Goal: Information Seeking & Learning: Learn about a topic

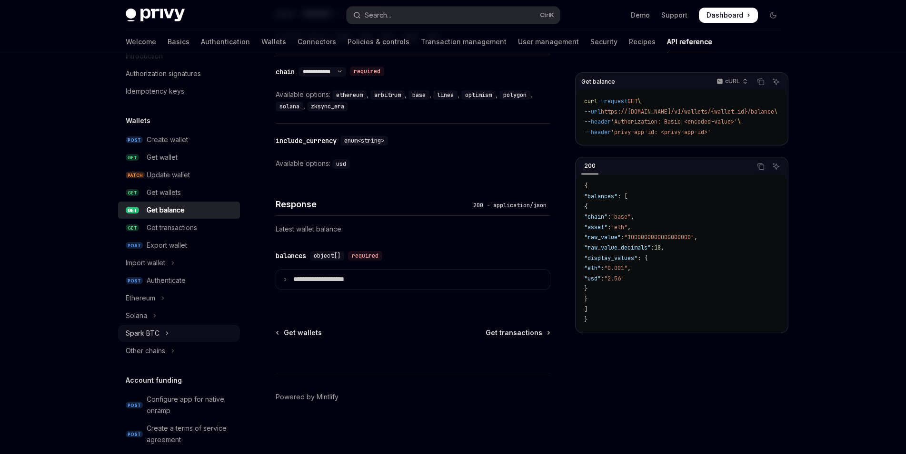
scroll to position [57, 0]
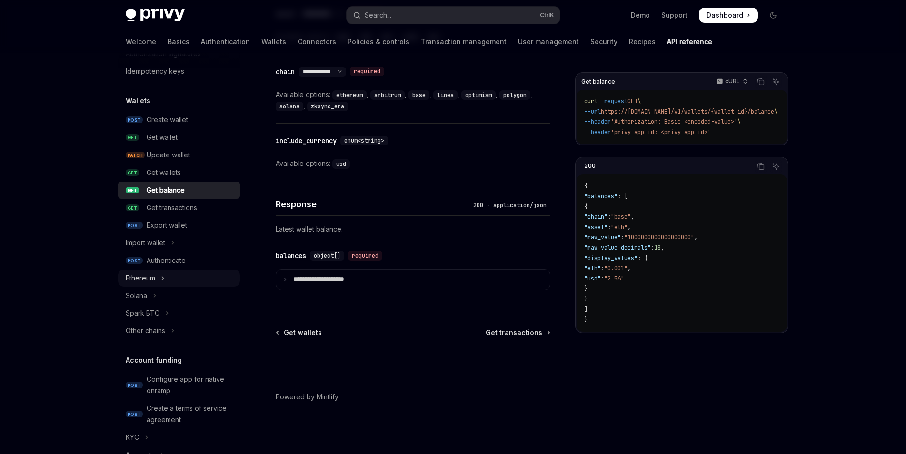
click at [168, 280] on button "Ethereum" at bounding box center [179, 278] width 122 height 17
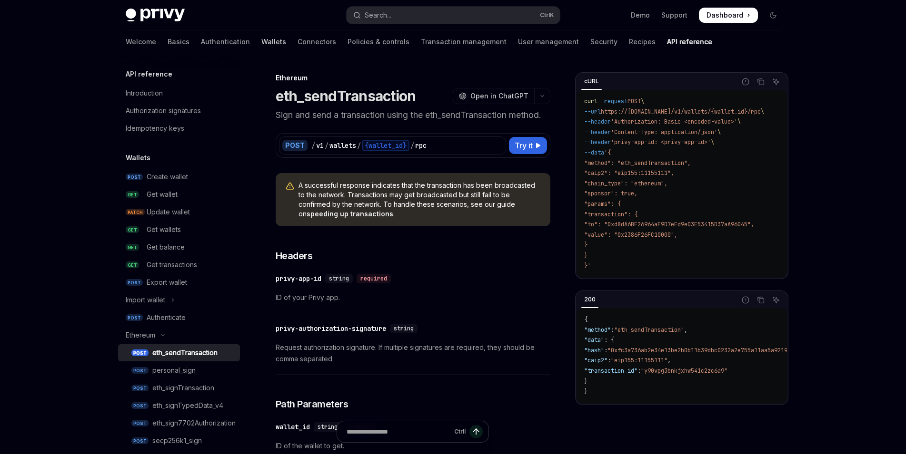
click at [261, 41] on link "Wallets" at bounding box center [273, 41] width 25 height 23
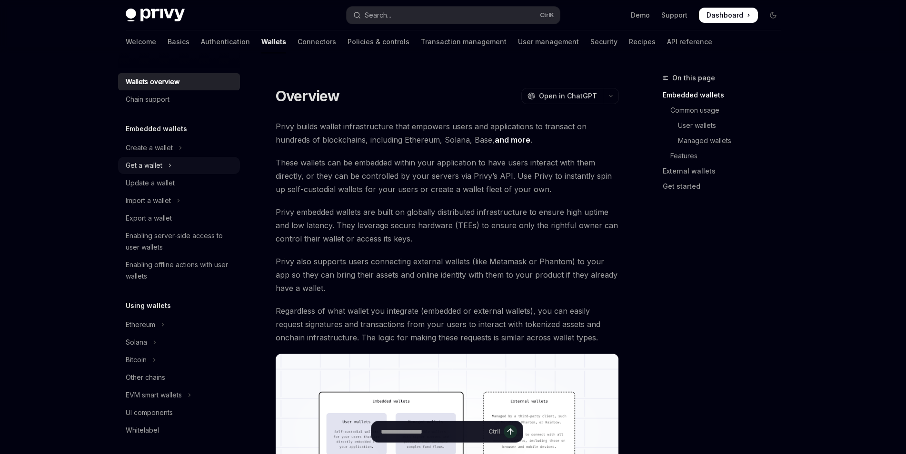
click at [163, 163] on button "Get a wallet" at bounding box center [179, 165] width 122 height 17
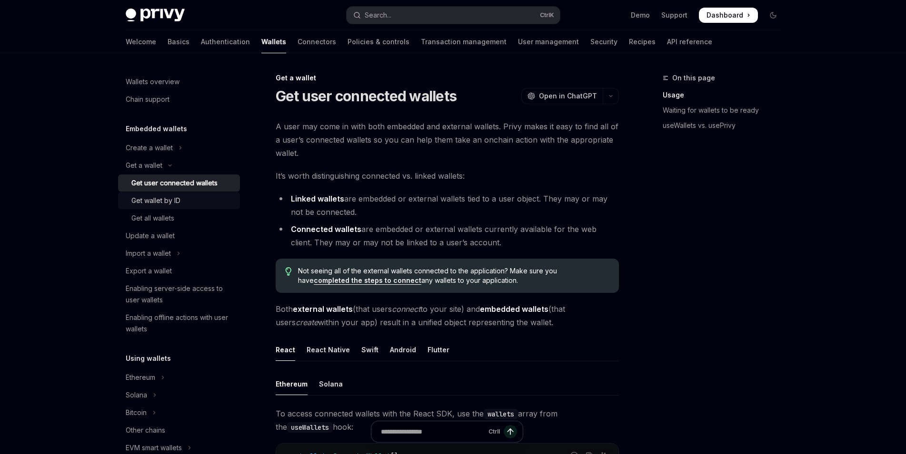
click at [185, 200] on div "Get wallet by ID" at bounding box center [182, 200] width 103 height 11
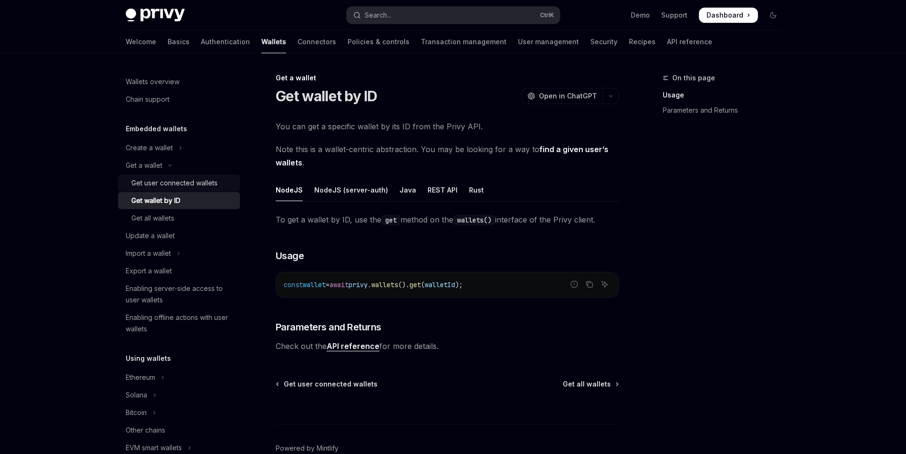
click at [185, 186] on div "Get user connected wallets" at bounding box center [174, 183] width 86 height 11
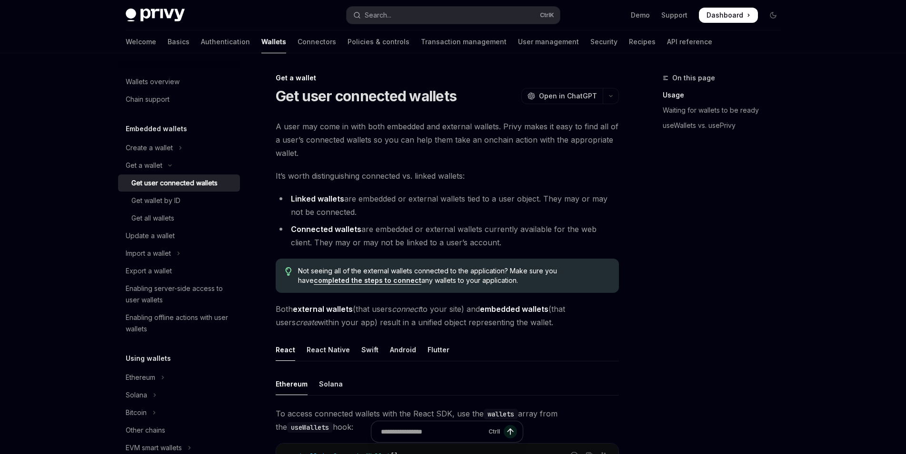
click at [740, 166] on div "On this page Usage Waiting for wallets to be ready useWallets vs. usePrivy" at bounding box center [715, 263] width 145 height 382
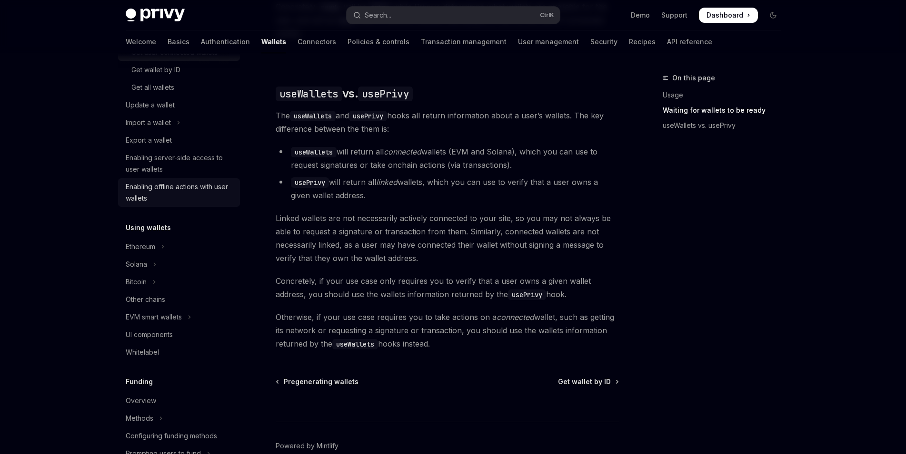
scroll to position [343, 0]
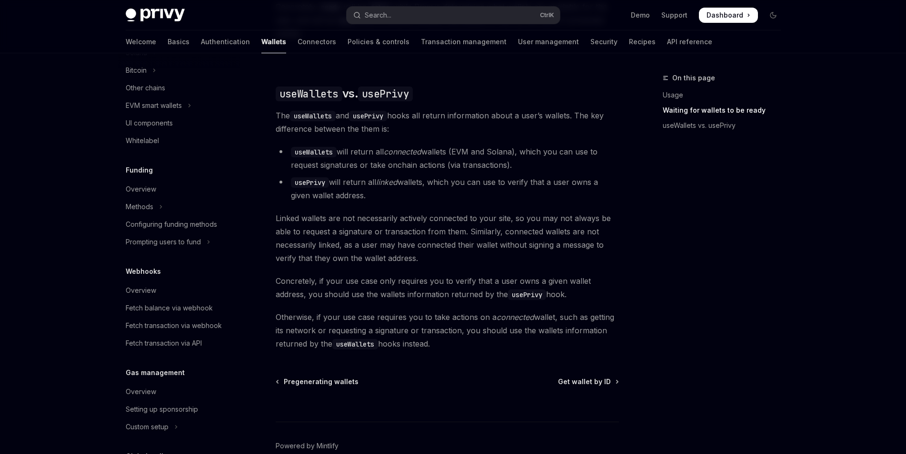
click at [175, 310] on div "Fetch balance via webhook" at bounding box center [169, 308] width 87 height 11
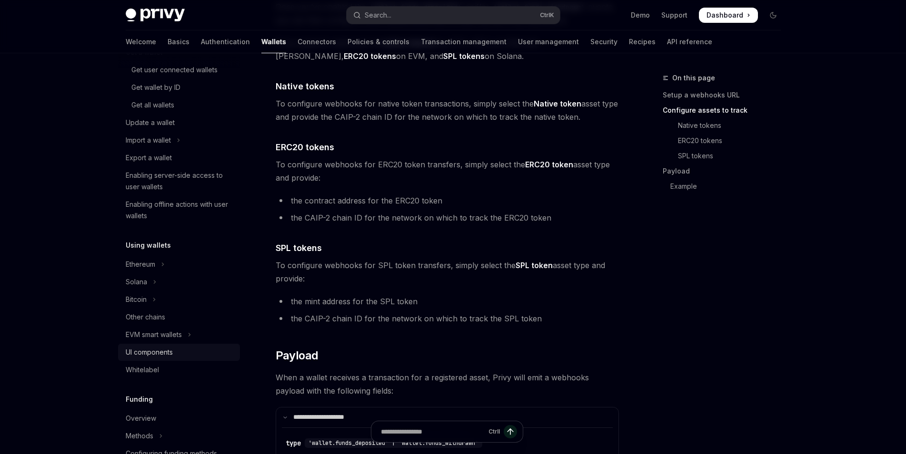
scroll to position [84, 0]
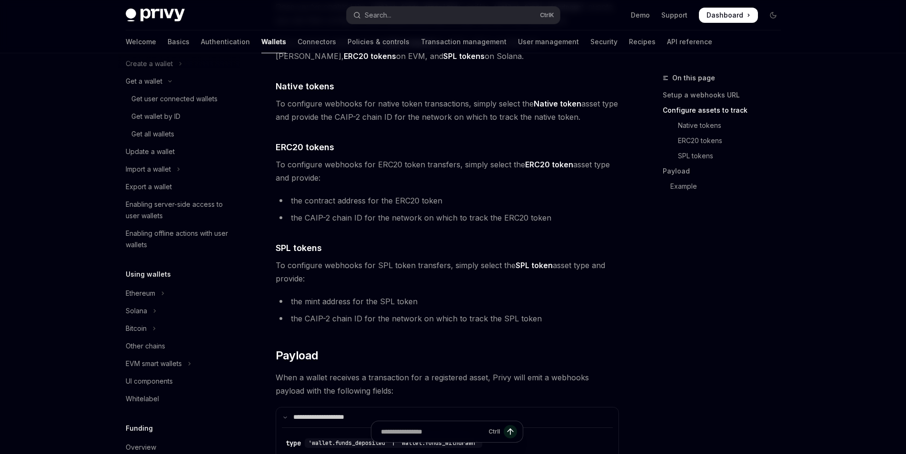
type textarea "*"
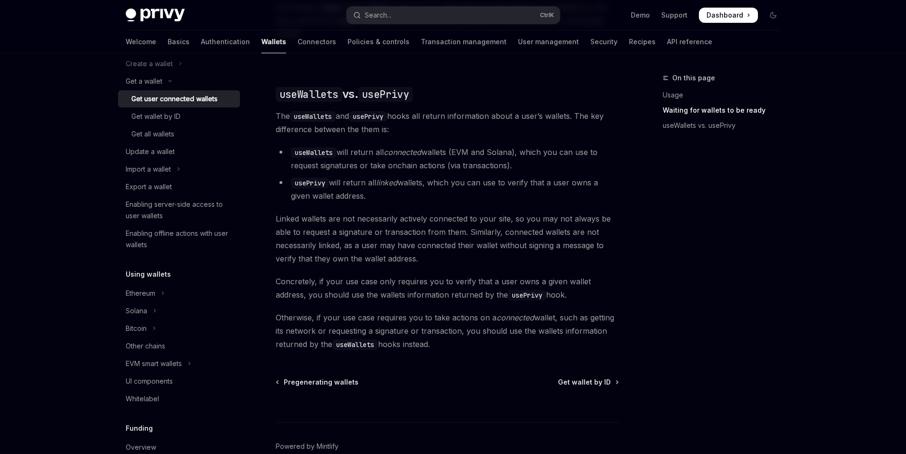
scroll to position [777, 0]
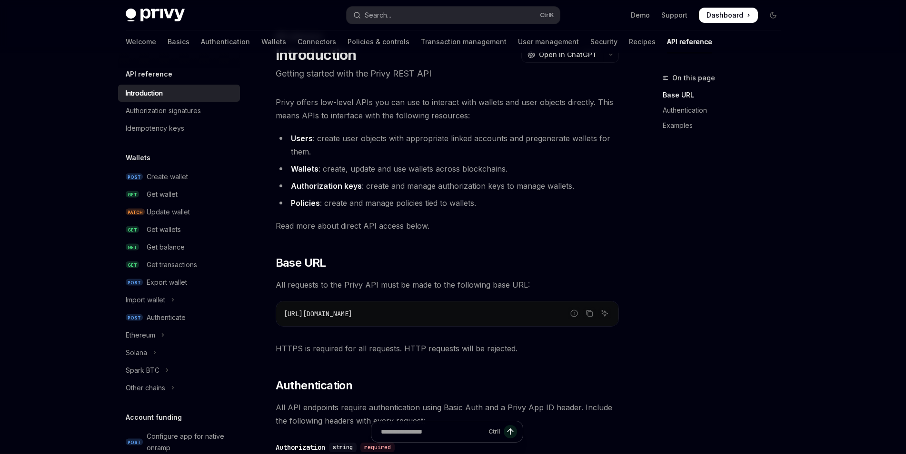
scroll to position [97, 0]
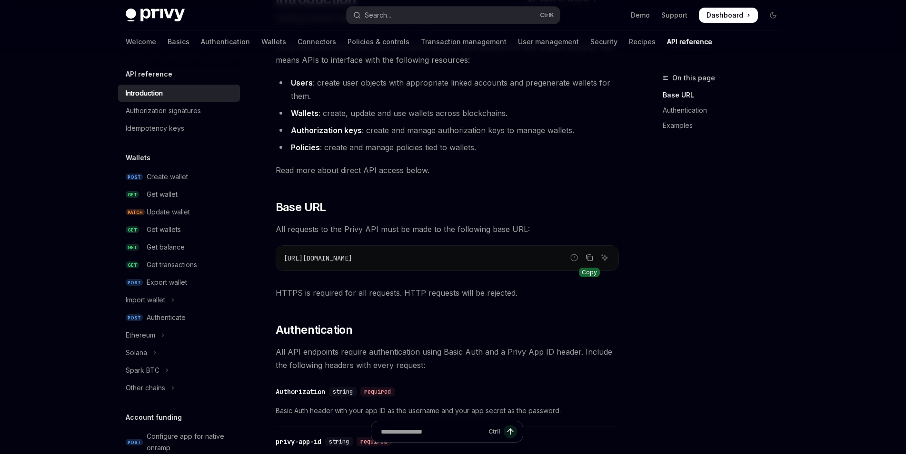
click at [592, 257] on icon "Copy the contents from the code block" at bounding box center [589, 258] width 8 height 8
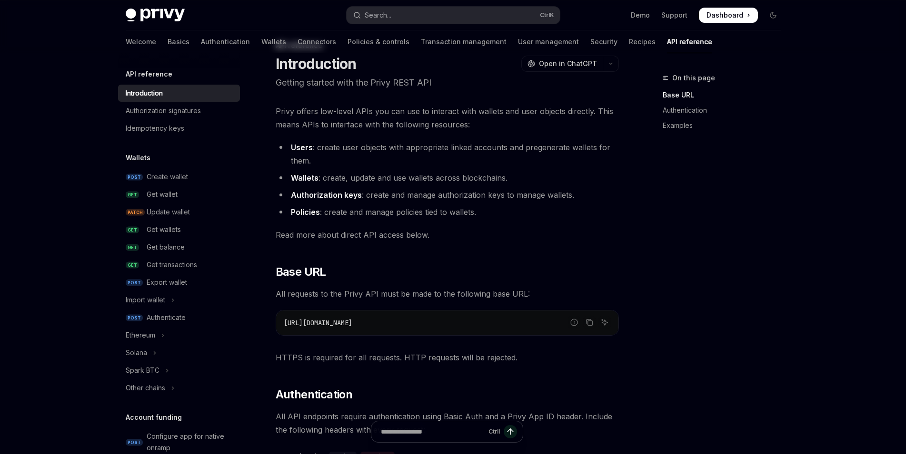
scroll to position [0, 0]
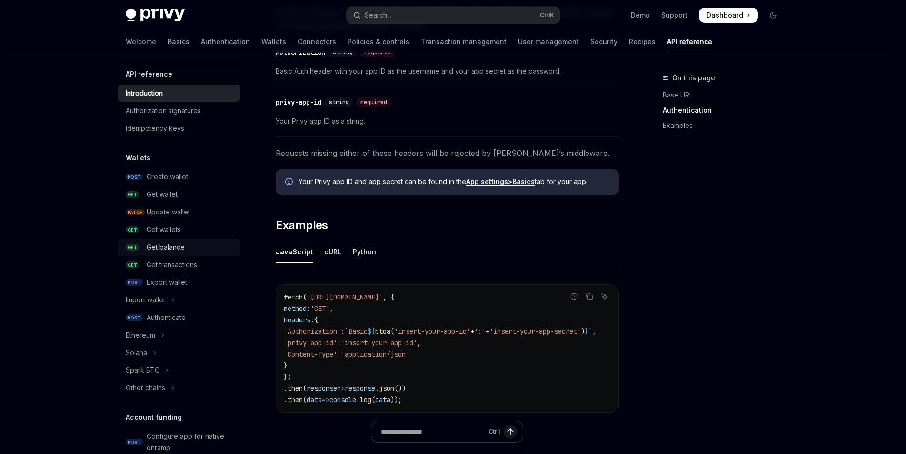
click at [181, 248] on div "Get balance" at bounding box center [166, 247] width 38 height 11
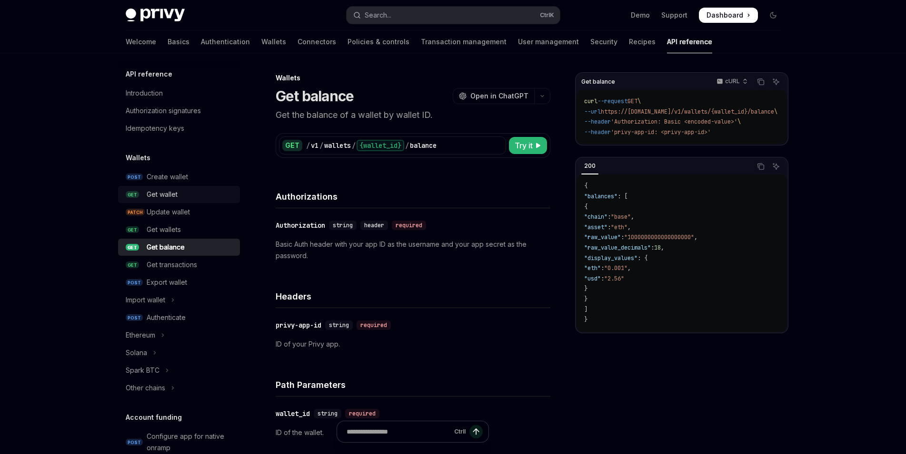
click at [153, 197] on div "Get wallet" at bounding box center [162, 194] width 31 height 11
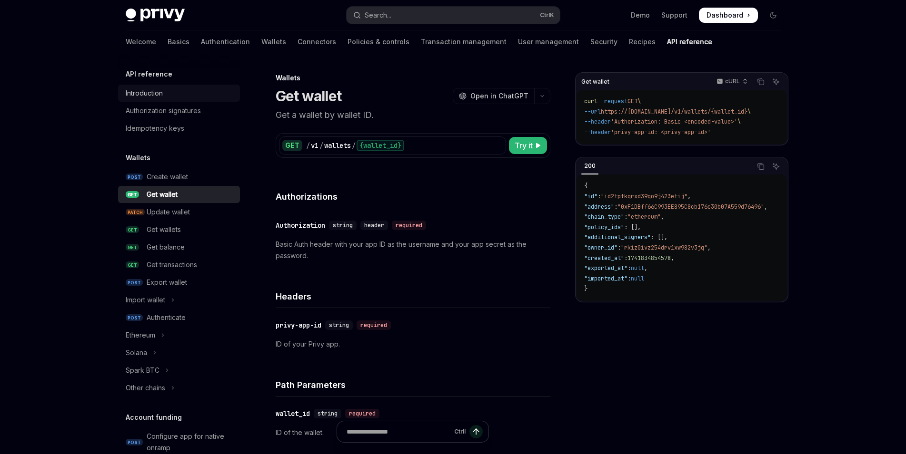
click at [173, 101] on link "Introduction" at bounding box center [179, 93] width 122 height 17
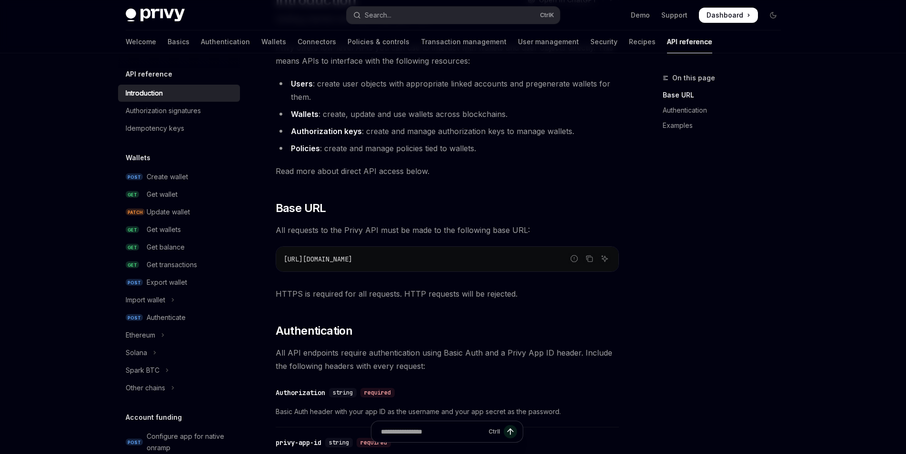
scroll to position [194, 0]
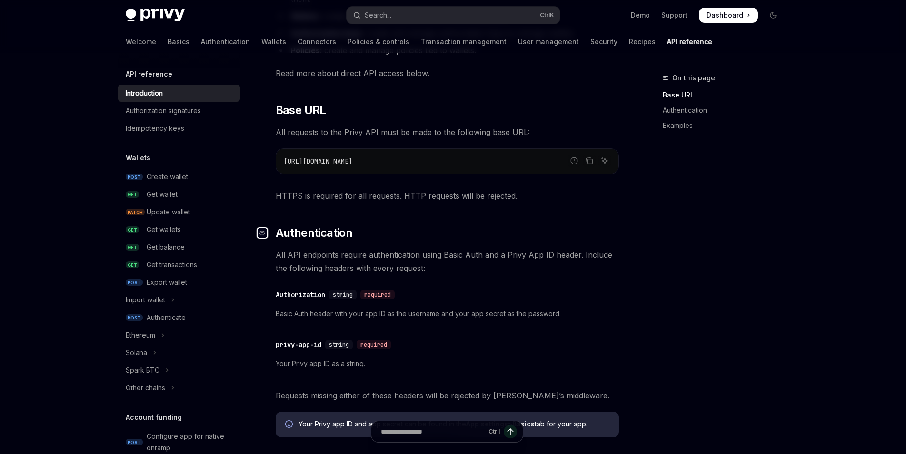
click at [266, 233] on div "Navigate to header" at bounding box center [262, 232] width 11 height 11
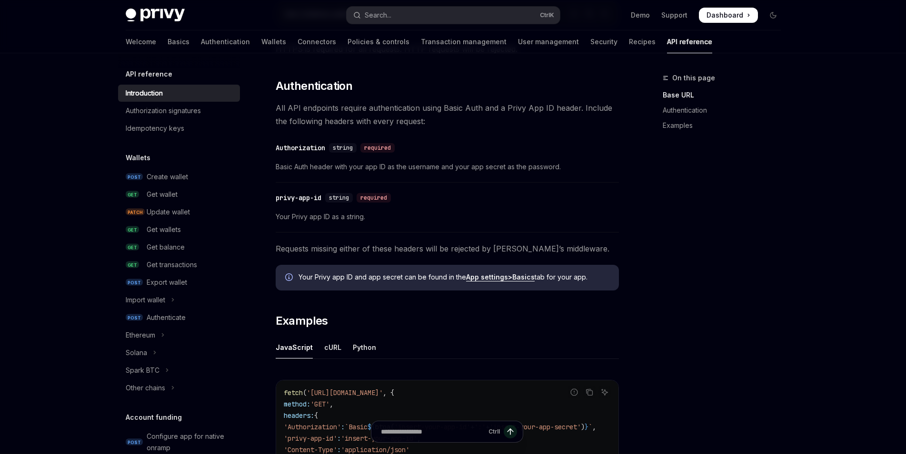
scroll to position [347, 0]
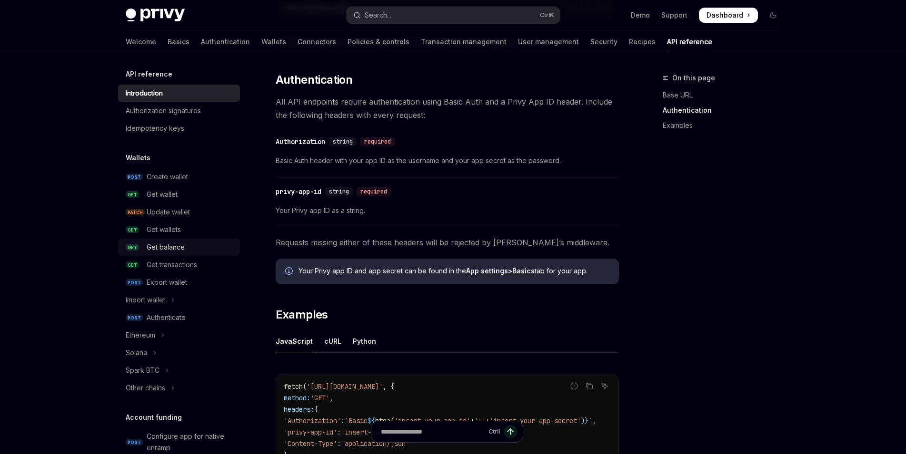
click at [152, 245] on div "Get balance" at bounding box center [166, 247] width 38 height 11
type textarea "*"
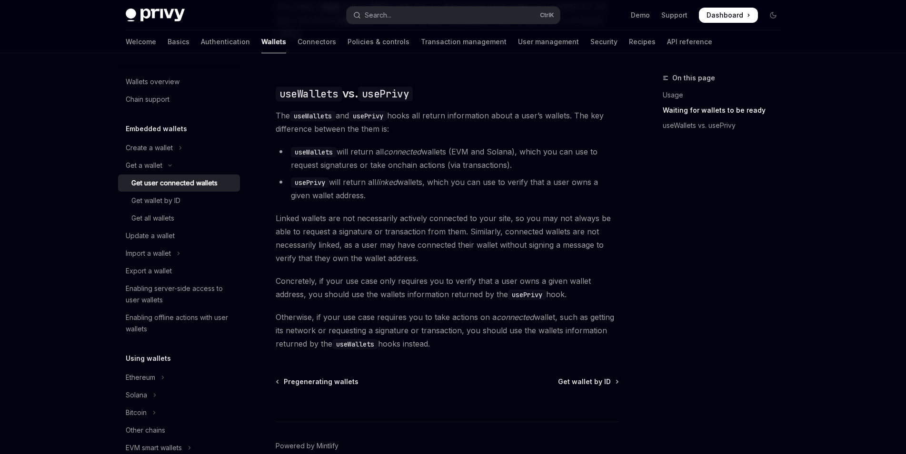
scroll to position [84, 0]
